Goal: Information Seeking & Learning: Check status

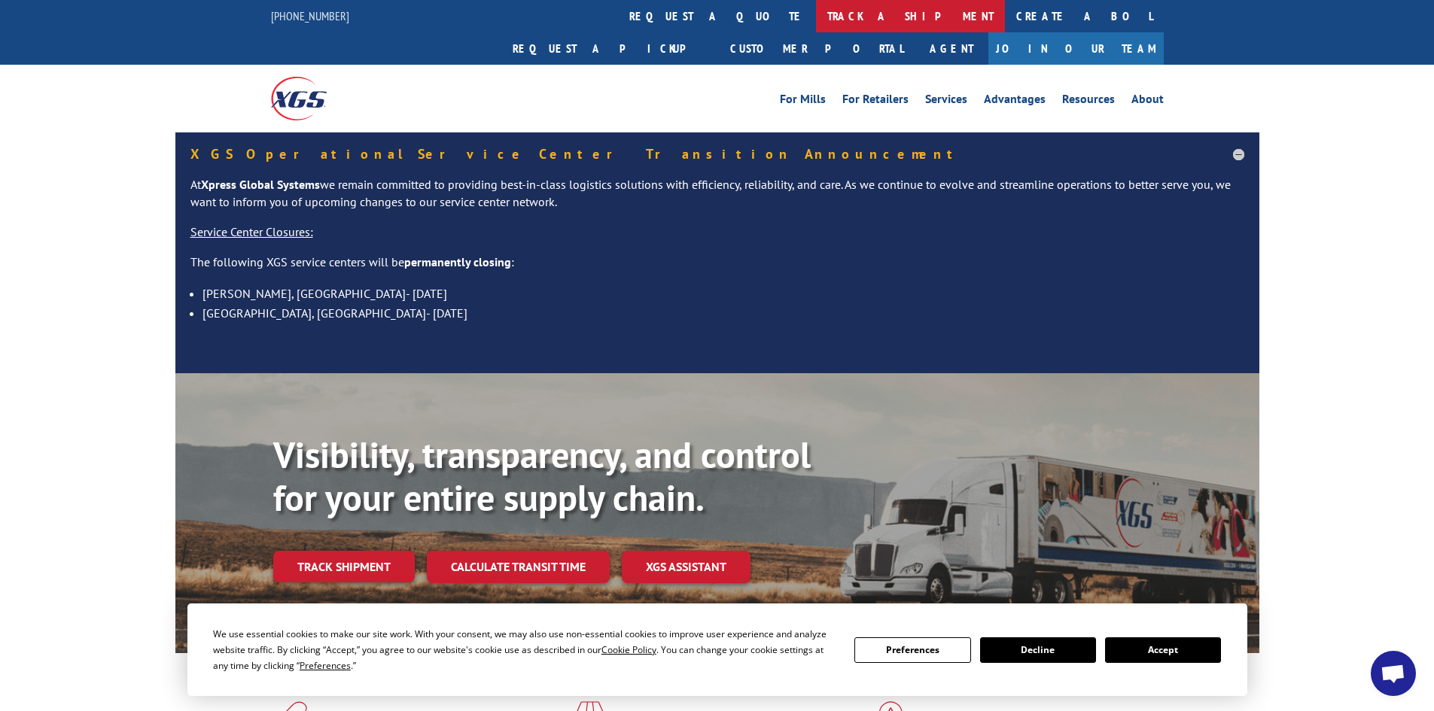
click at [816, 10] on link "track a shipment" at bounding box center [910, 16] width 189 height 32
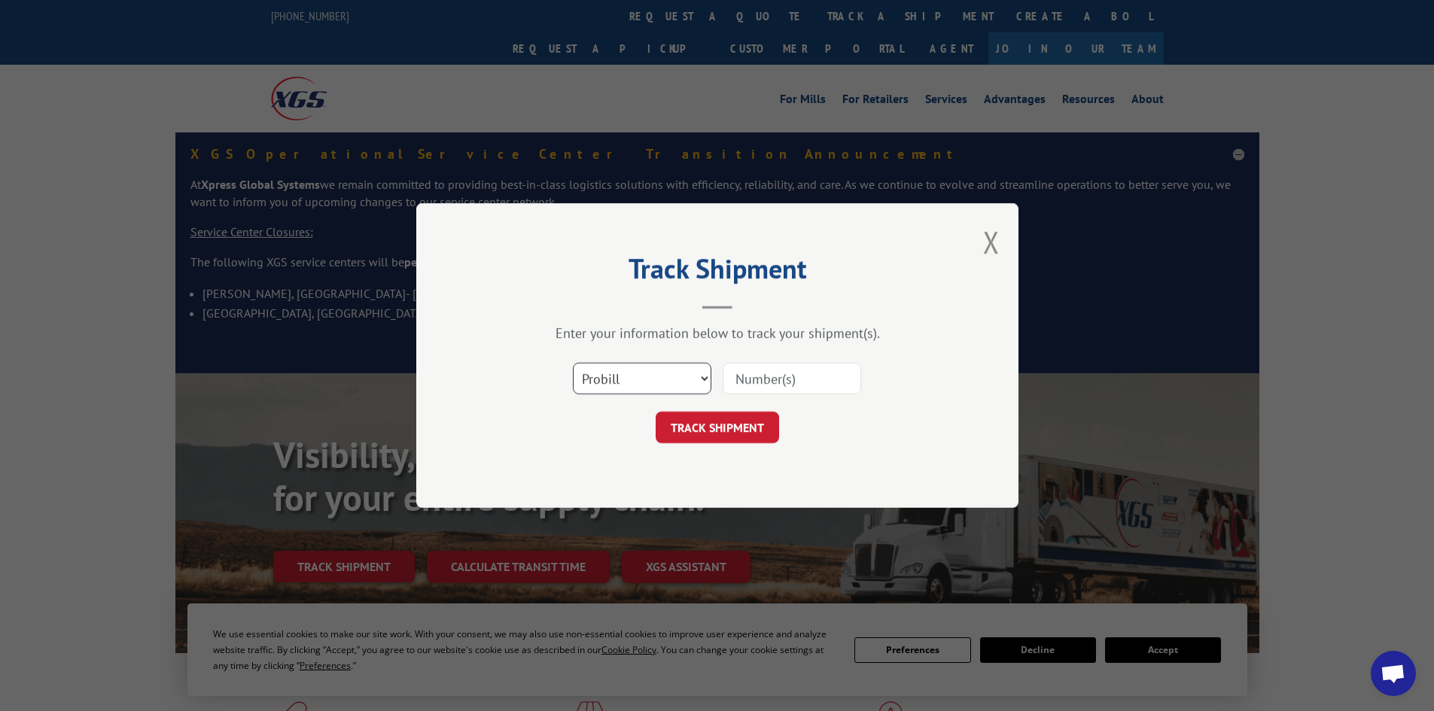
drag, startPoint x: 628, startPoint y: 378, endPoint x: 629, endPoint y: 391, distance: 13.6
click at [627, 379] on select "Select category... Probill BOL PO" at bounding box center [642, 379] width 139 height 32
click at [573, 363] on select "Select category... Probill BOL PO" at bounding box center [642, 379] width 139 height 32
click at [602, 378] on select "Select category... Probill BOL PO" at bounding box center [642, 379] width 139 height 32
select select "bol"
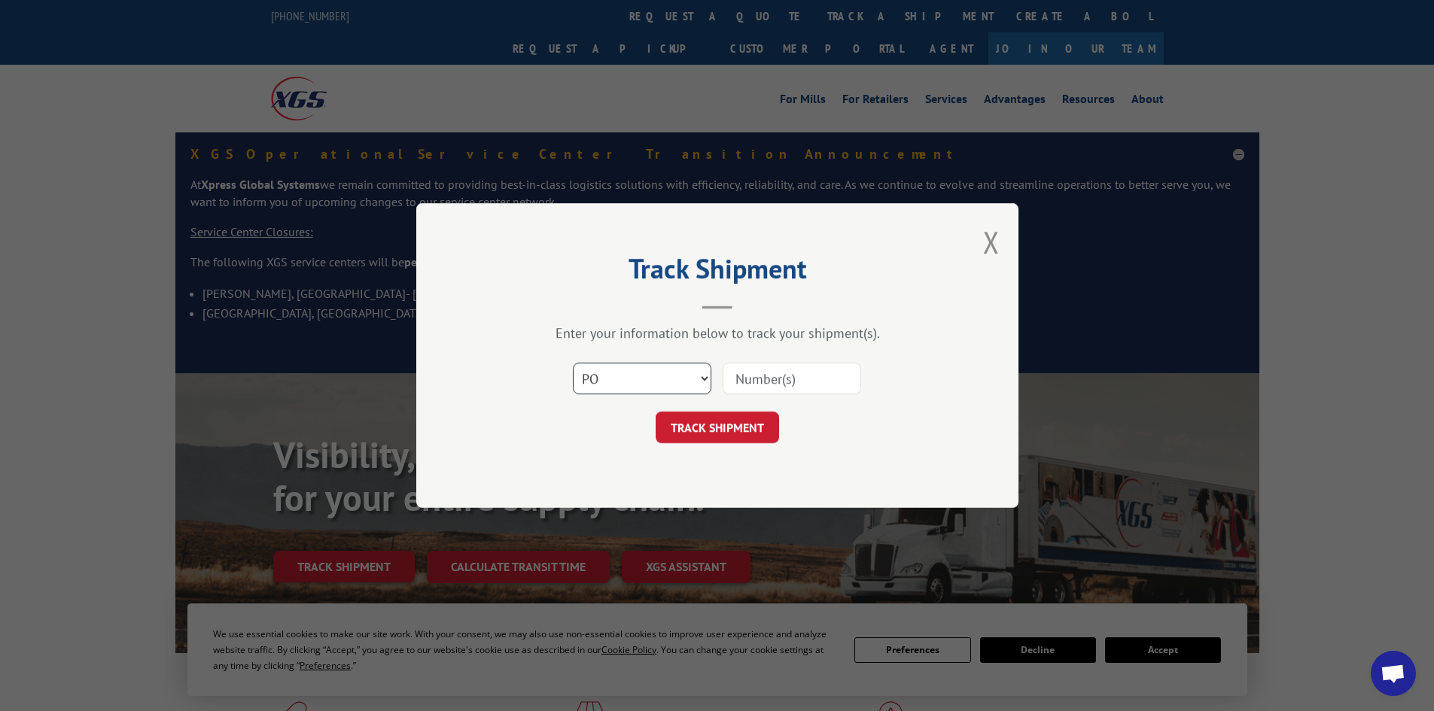
click at [573, 363] on select "Select category... Probill BOL PO" at bounding box center [642, 379] width 139 height 32
click at [733, 379] on input at bounding box center [792, 379] width 139 height 32
paste input "5106613"
type input "5106613"
click at [757, 420] on button "TRACK SHIPMENT" at bounding box center [717, 428] width 123 height 32
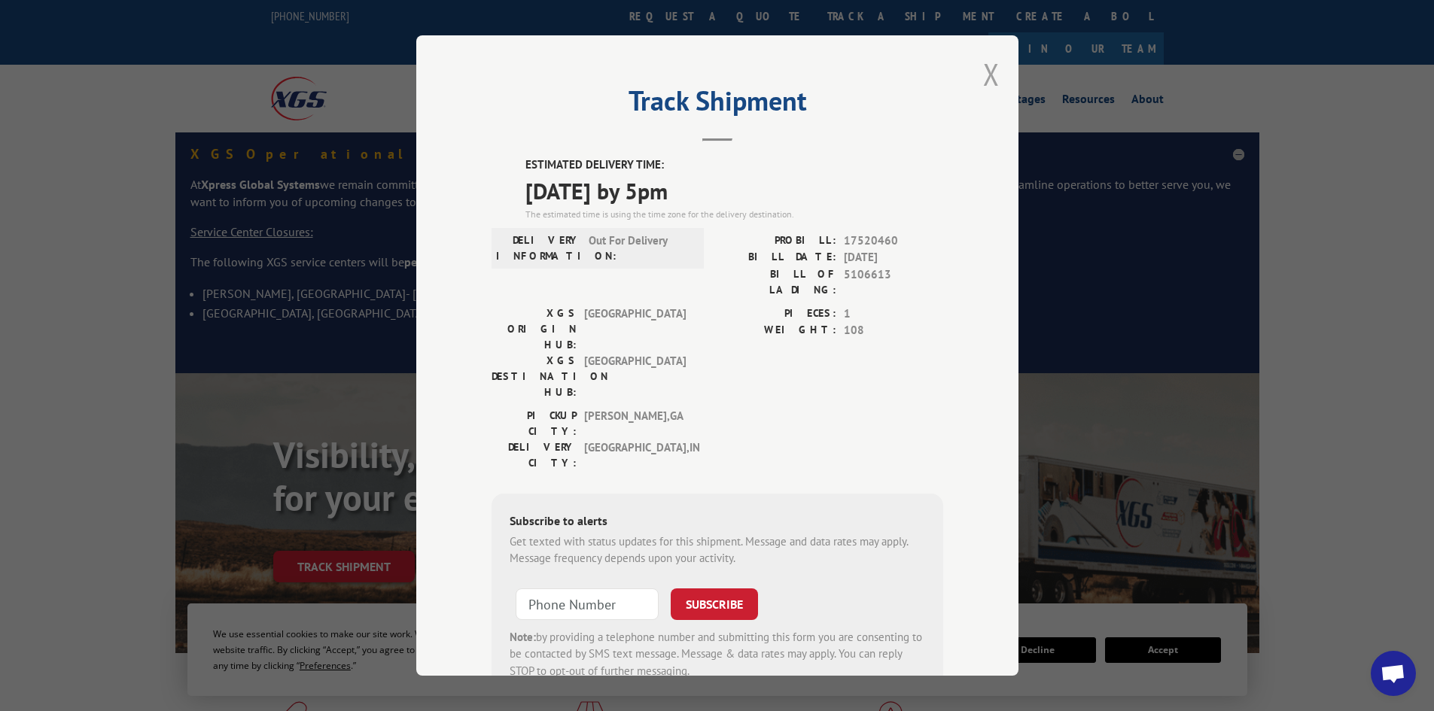
click at [986, 74] on button "Close modal" at bounding box center [991, 74] width 17 height 40
